Goal: Information Seeking & Learning: Learn about a topic

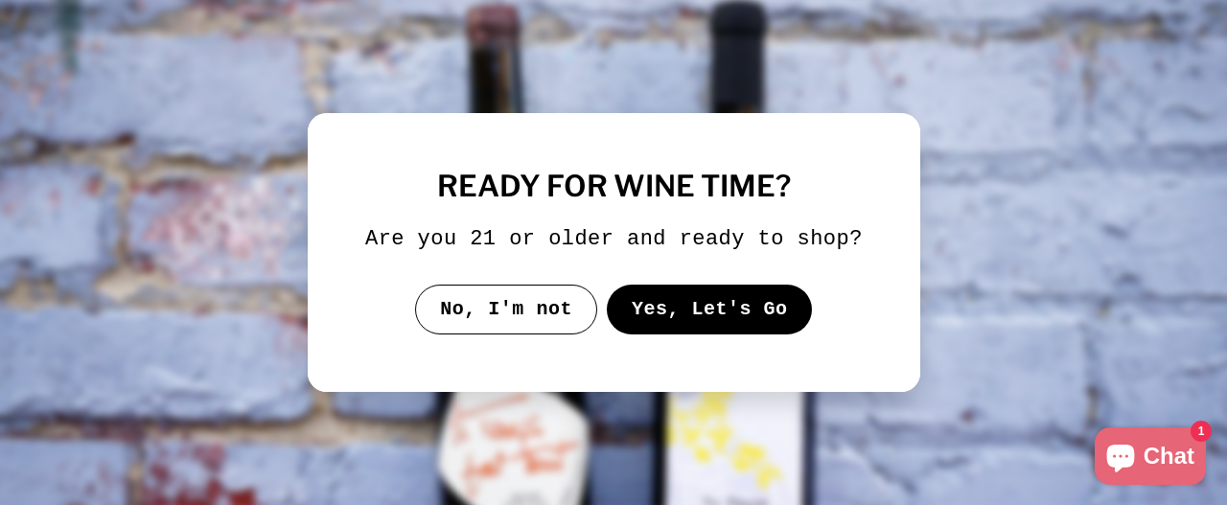
click at [731, 307] on button "Yes, Let's Go" at bounding box center [709, 310] width 206 height 50
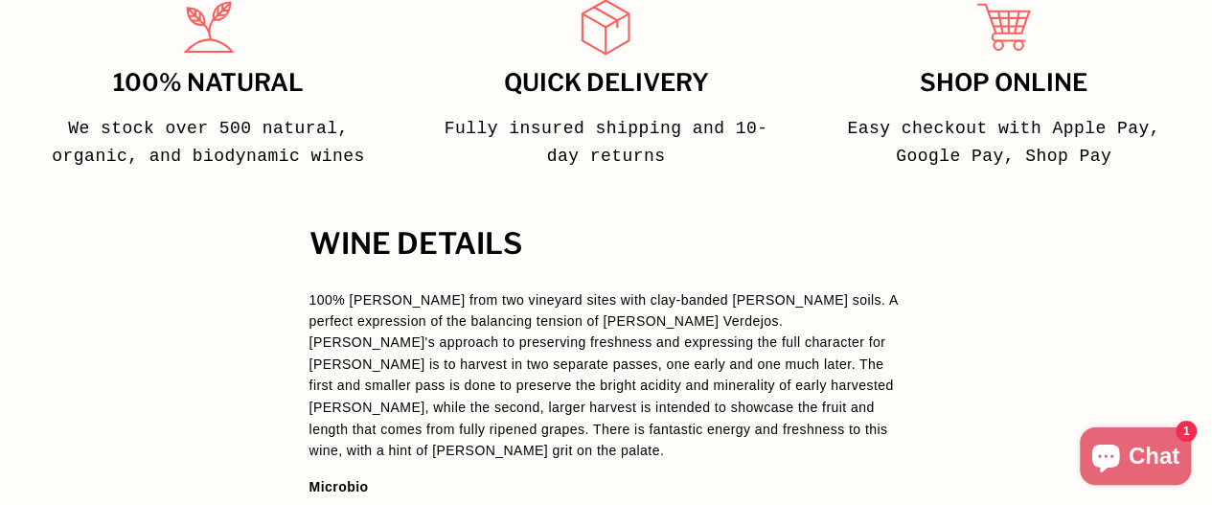
scroll to position [1512, 0]
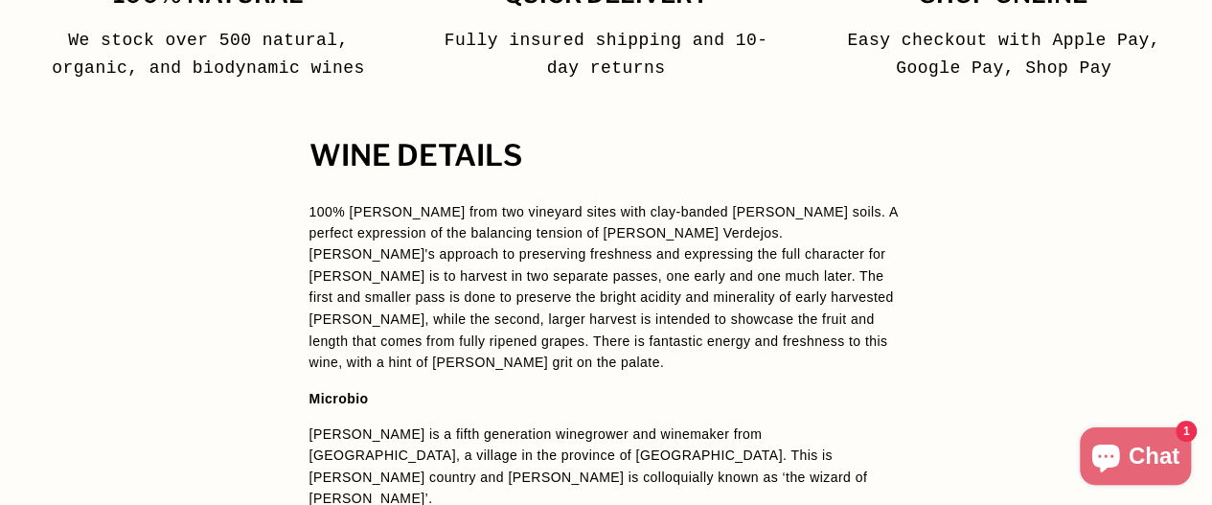
click at [312, 423] on p "[PERSON_NAME] is a fifth generation winegrower and winemaker from [GEOGRAPHIC_D…" at bounding box center [607, 466] width 594 height 86
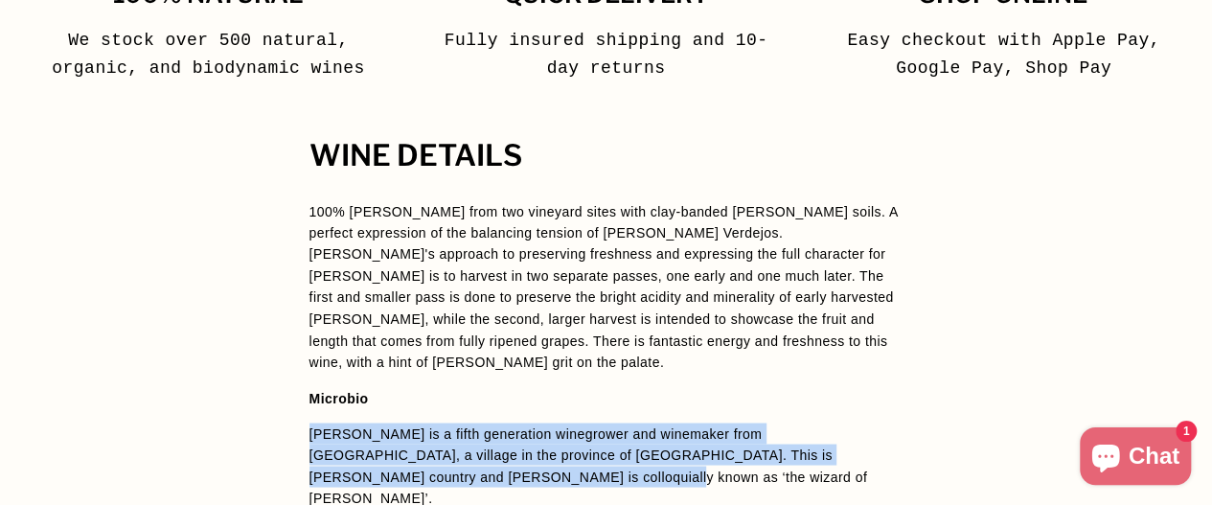
drag, startPoint x: 309, startPoint y: 357, endPoint x: 397, endPoint y: 392, distance: 95.0
click at [397, 423] on p "[PERSON_NAME] is a fifth generation winegrower and winemaker from [GEOGRAPHIC_D…" at bounding box center [607, 466] width 594 height 86
copy p "[PERSON_NAME] is a fifth generation winegrower and winemaker from [GEOGRAPHIC_D…"
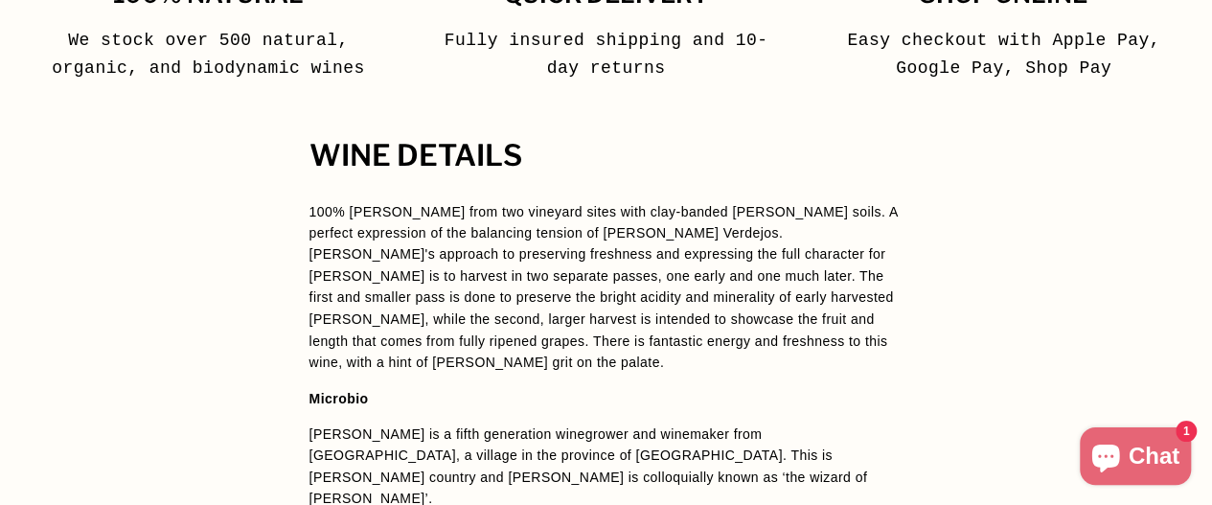
click at [676, 271] on p "100% [PERSON_NAME] from two vineyard sites with clay-banded [PERSON_NAME] soils…" at bounding box center [607, 287] width 594 height 172
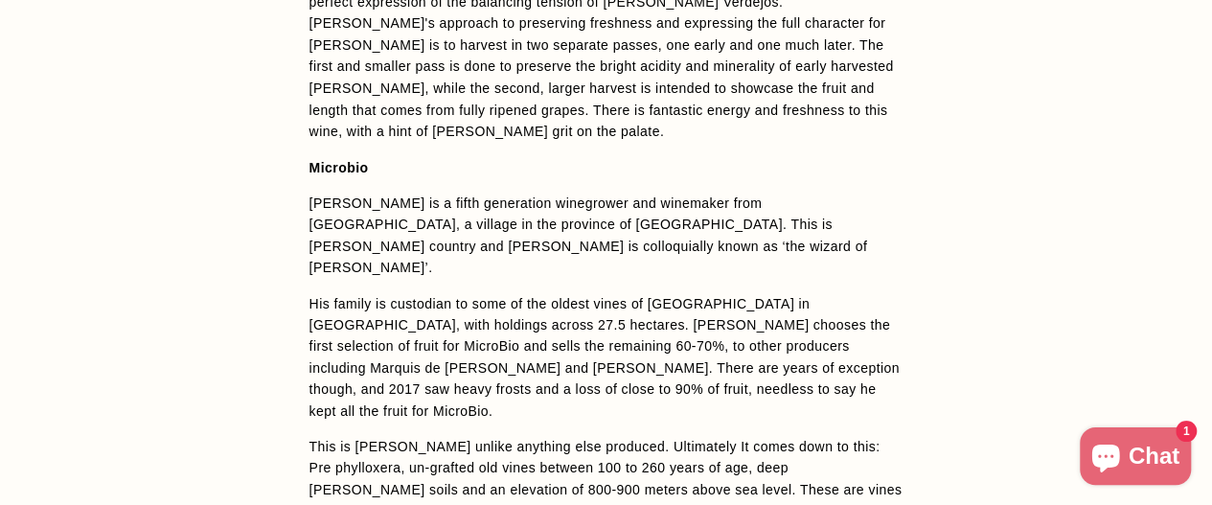
scroll to position [1744, 0]
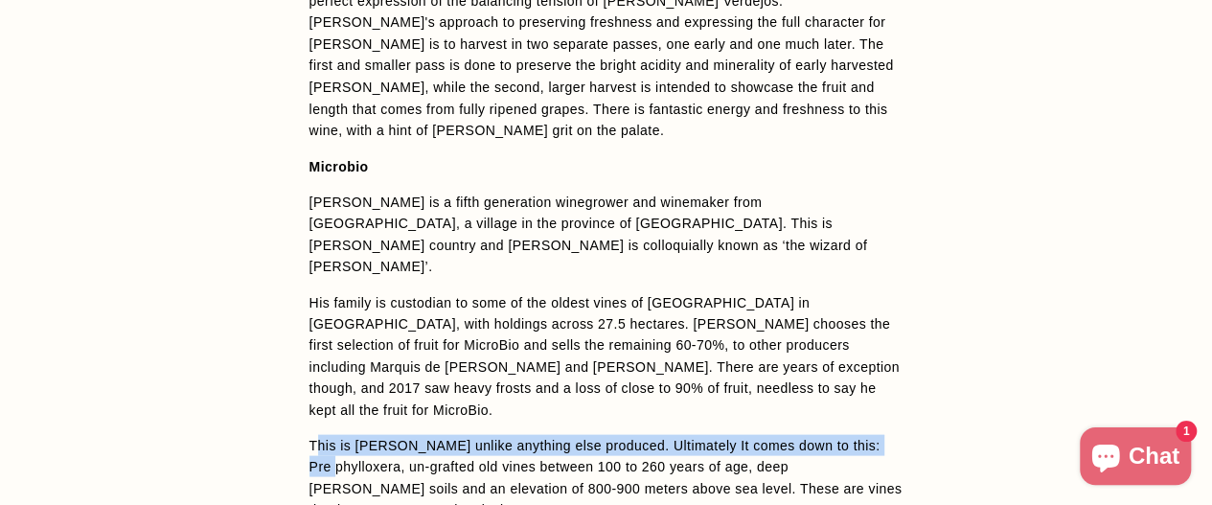
drag, startPoint x: 314, startPoint y: 323, endPoint x: 347, endPoint y: 356, distance: 46.1
click at [347, 434] on p "This is [PERSON_NAME] unlike anything else produced. Ultimately It comes down t…" at bounding box center [607, 477] width 594 height 86
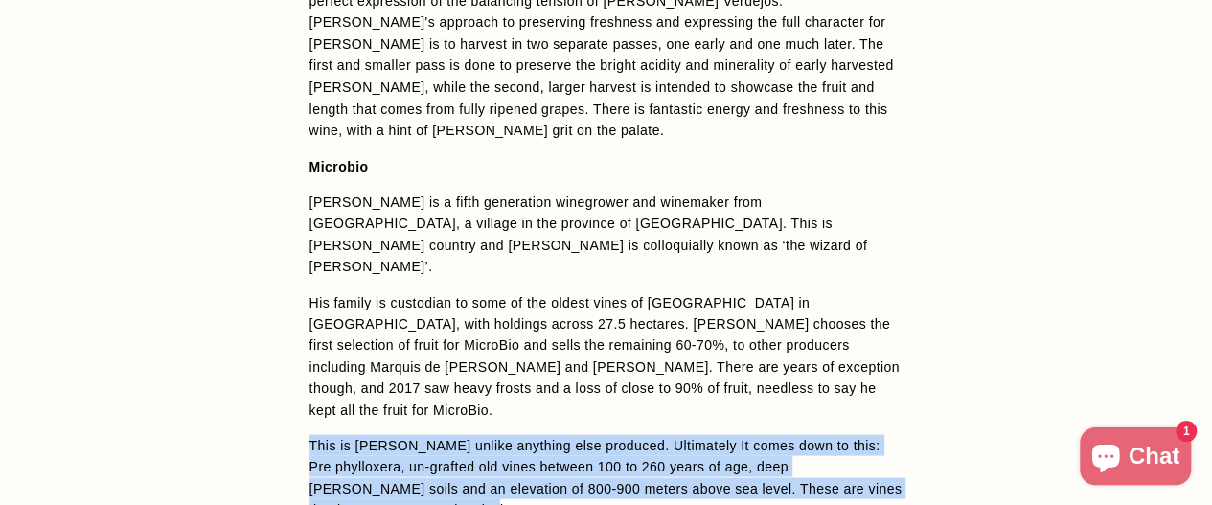
drag, startPoint x: 310, startPoint y: 326, endPoint x: 399, endPoint y: 398, distance: 114.5
click at [399, 434] on p "This is [PERSON_NAME] unlike anything else produced. Ultimately It comes down t…" at bounding box center [607, 477] width 594 height 86
copy p "This is [PERSON_NAME] unlike anything else produced. Ultimately It comes down t…"
click at [739, 301] on span "100% [PERSON_NAME] from two vineyard sites with clay-banded [PERSON_NAME] soils…" at bounding box center [607, 466] width 594 height 995
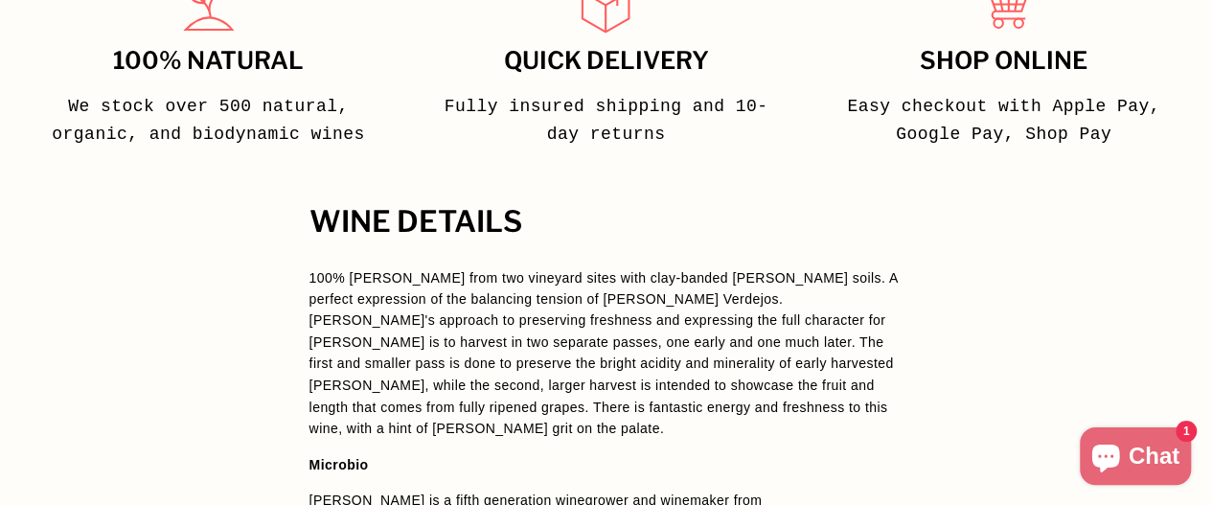
scroll to position [1397, 0]
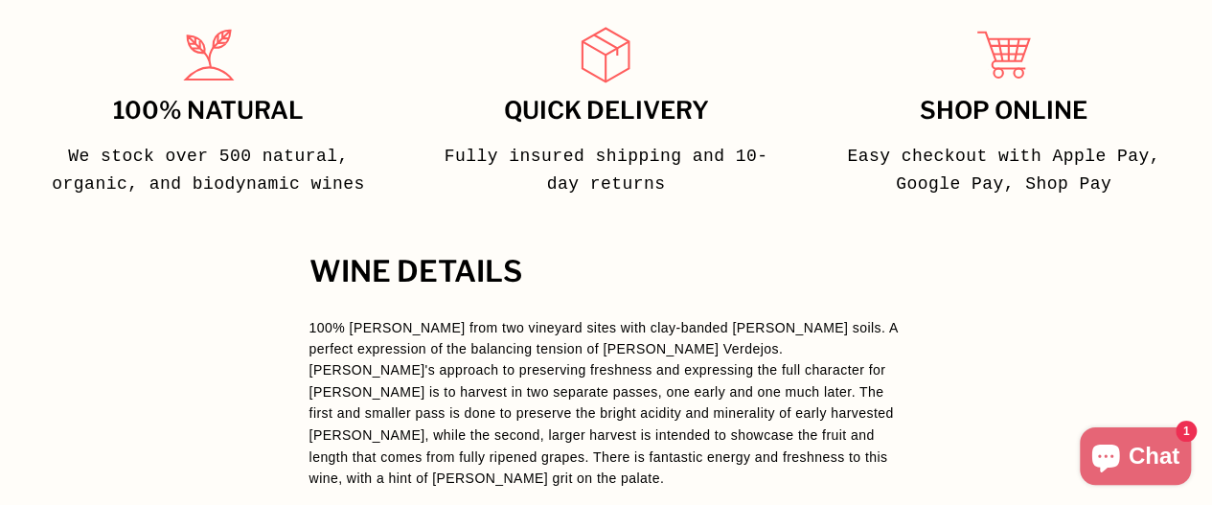
click at [347, 317] on p "100% [PERSON_NAME] from two vineyard sites with clay-banded [PERSON_NAME] soils…" at bounding box center [607, 403] width 594 height 172
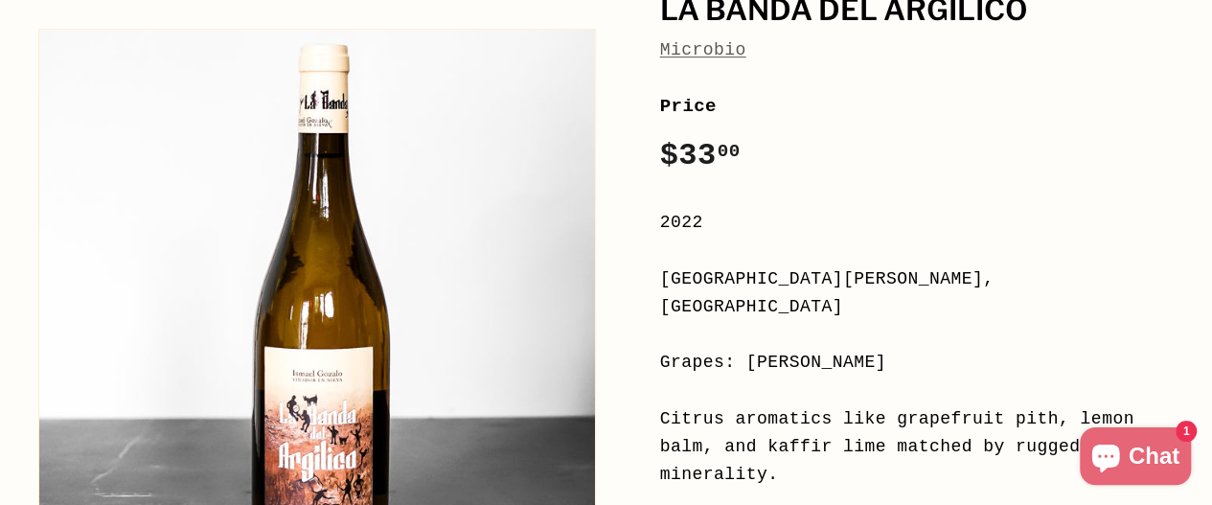
scroll to position [337, 0]
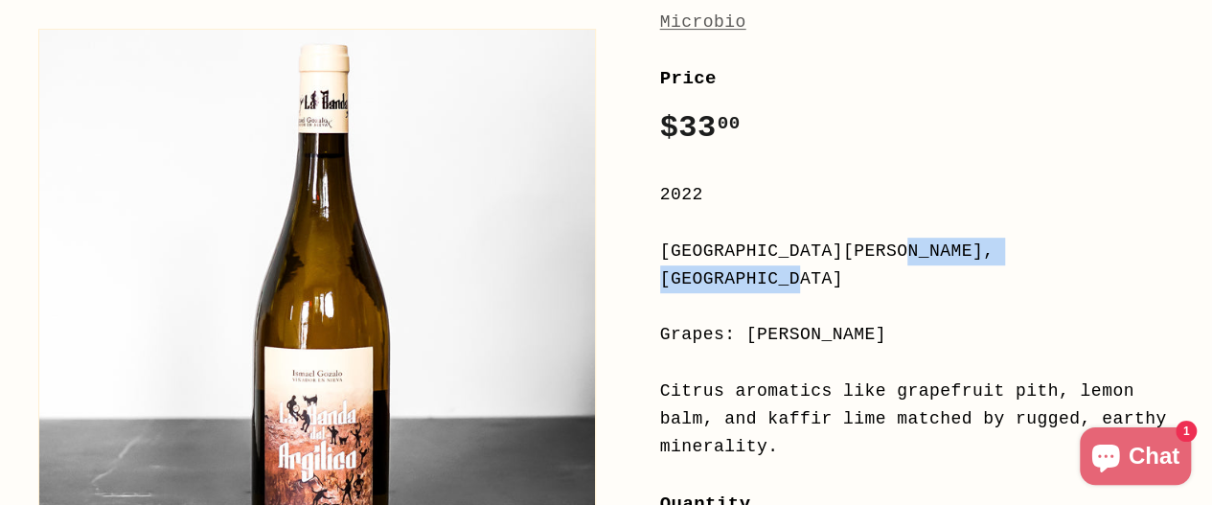
drag, startPoint x: 661, startPoint y: 250, endPoint x: 972, endPoint y: 237, distance: 310.8
click at [972, 238] on div "[GEOGRAPHIC_DATA][PERSON_NAME], [GEOGRAPHIC_DATA]" at bounding box center [917, 266] width 515 height 56
copy div "[GEOGRAPHIC_DATA][PERSON_NAME], [GEOGRAPHIC_DATA]"
